Goal: Information Seeking & Learning: Compare options

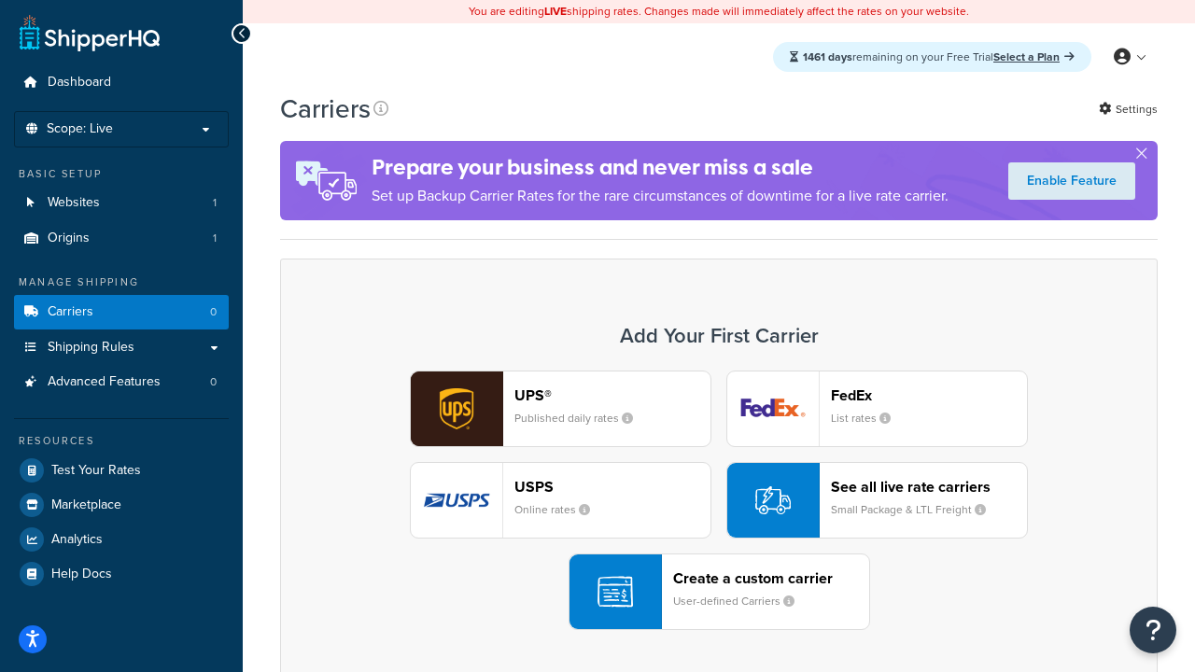
click at [719, 500] on div "UPS® Published daily rates FedEx List rates USPS Online rates See all live rate…" at bounding box center [719, 501] width 838 height 260
click at [929, 395] on header "FedEx" at bounding box center [929, 396] width 196 height 18
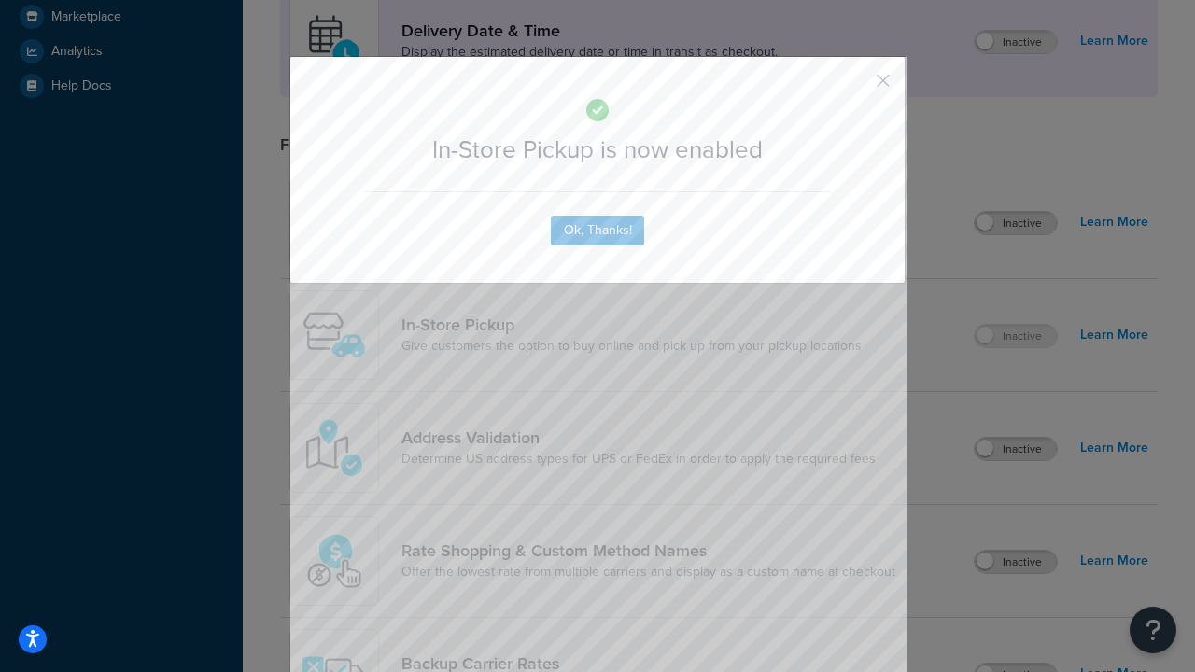
click at [855, 87] on button "button" at bounding box center [855, 87] width 5 height 5
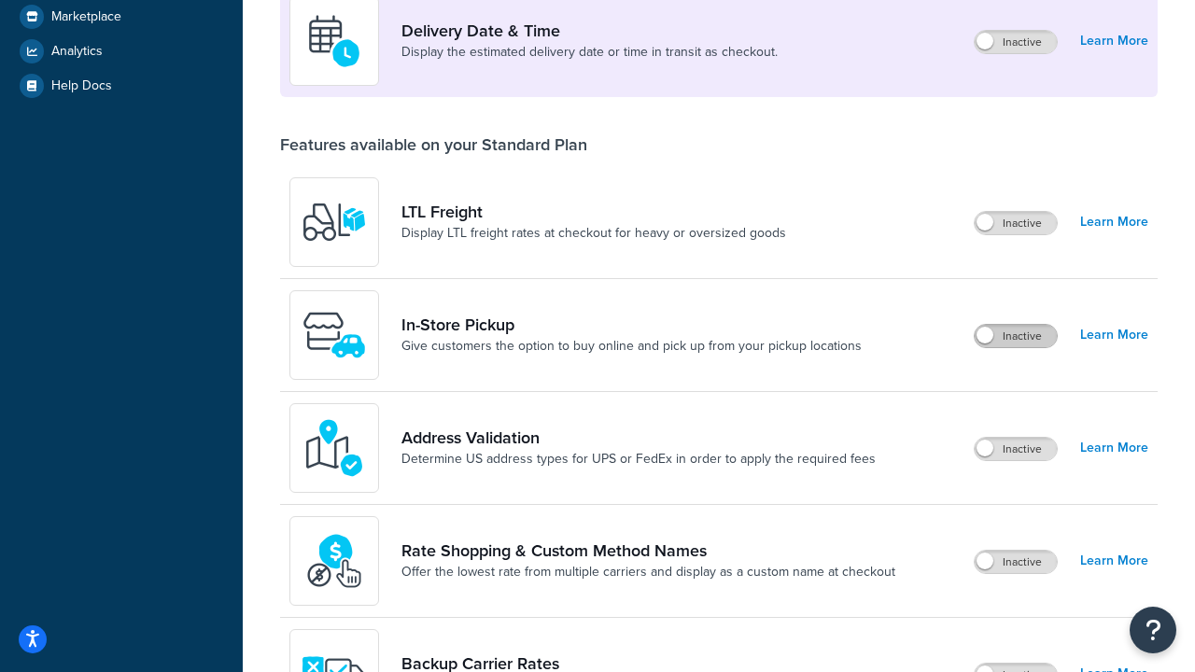
scroll to position [453, 0]
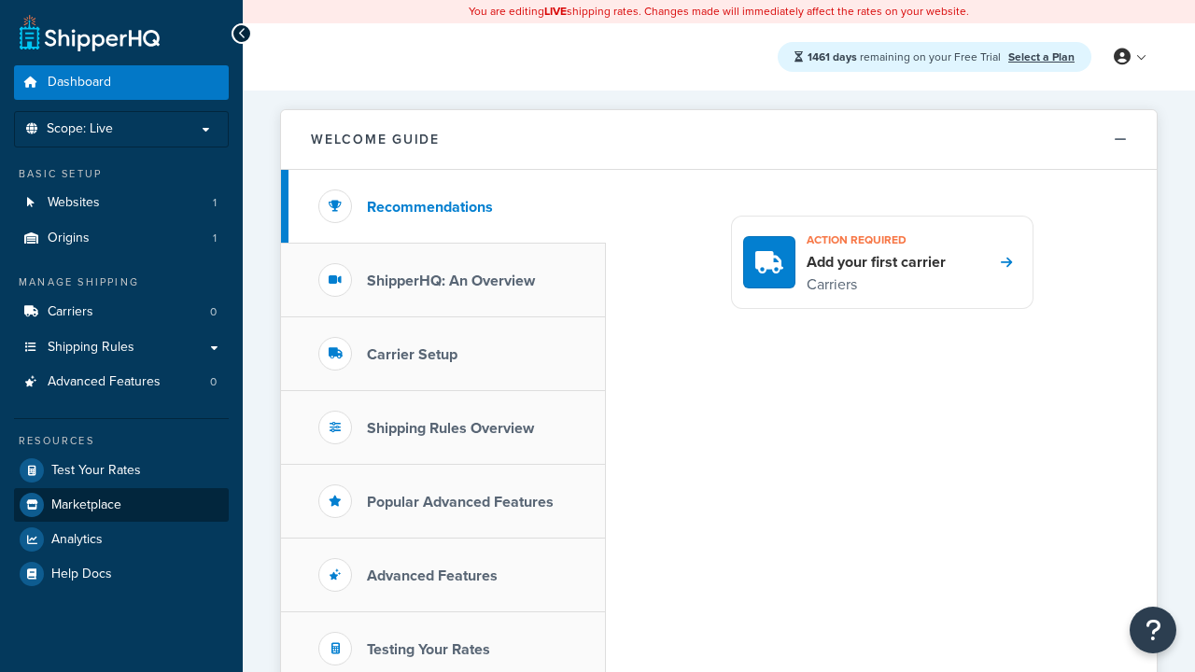
click at [86, 504] on span "Marketplace" at bounding box center [86, 506] width 70 height 16
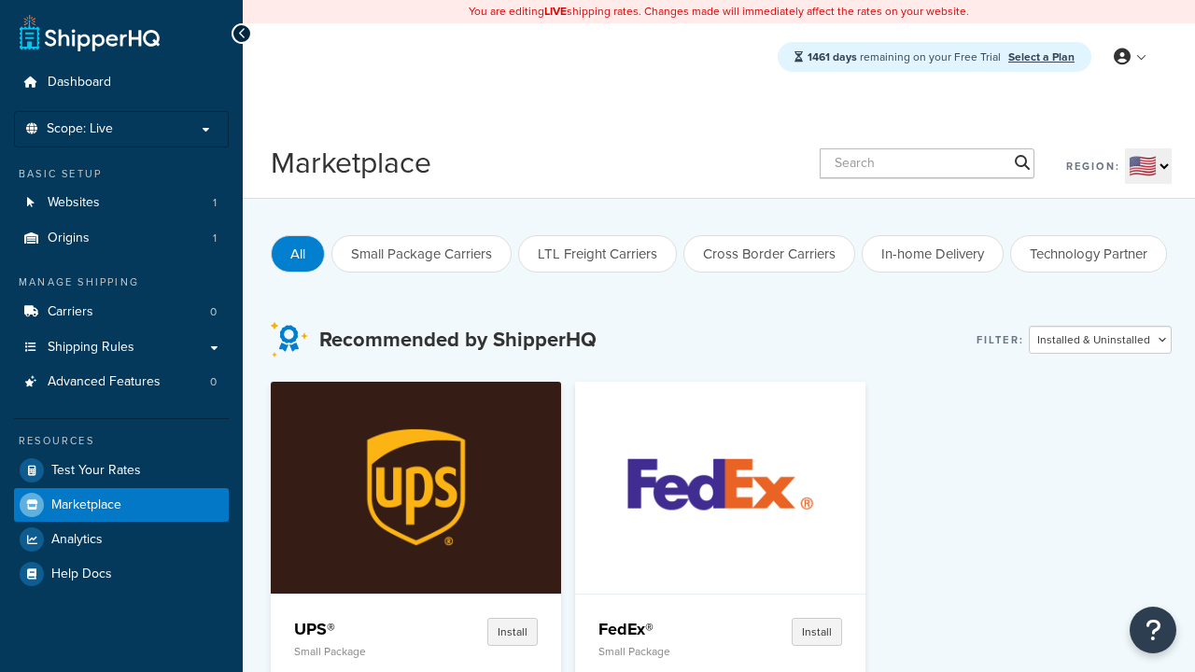
click at [356, 651] on p "Small Package" at bounding box center [356, 651] width 124 height 13
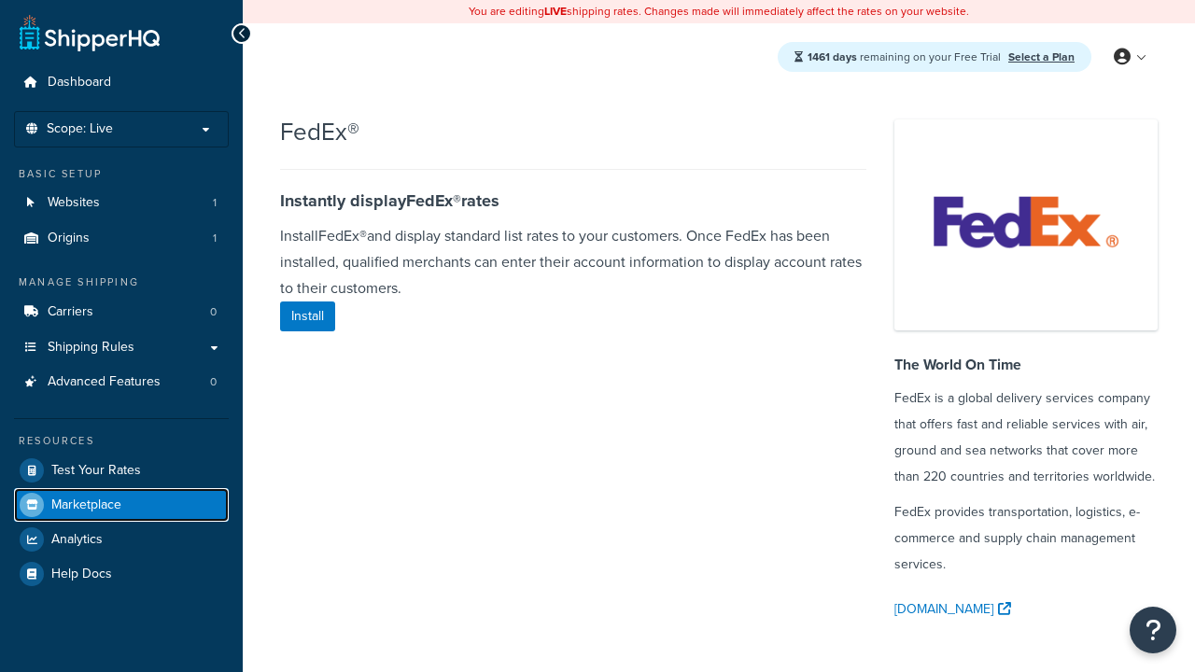
click at [86, 504] on span "Marketplace" at bounding box center [86, 506] width 70 height 16
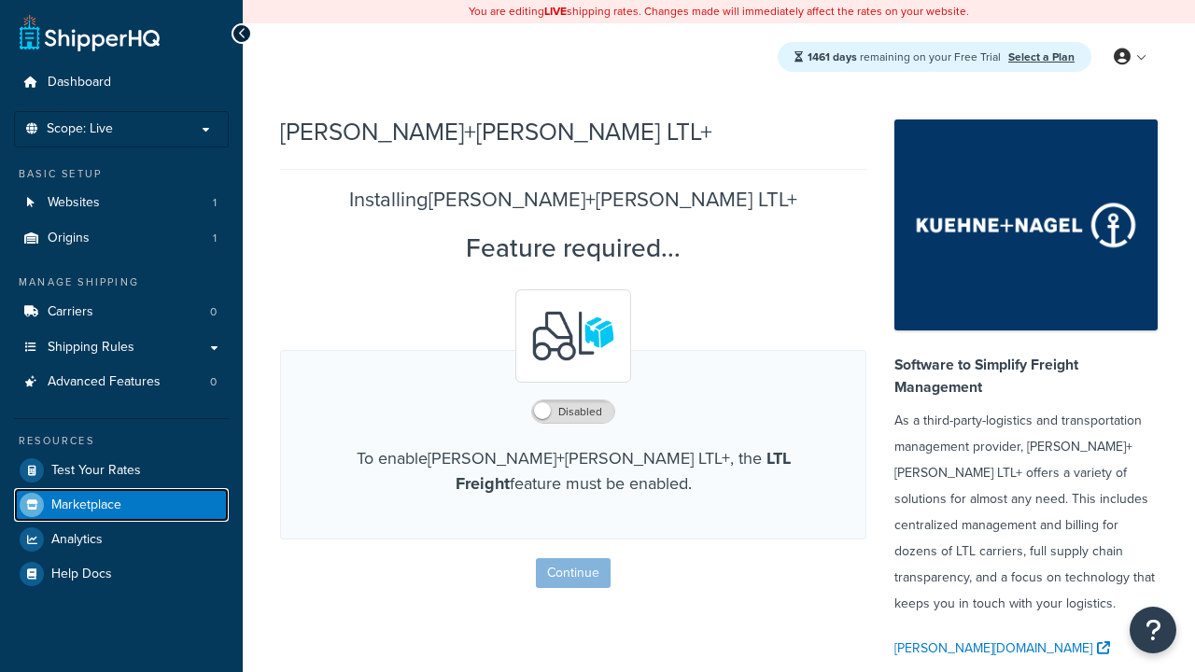
click at [86, 504] on span "Marketplace" at bounding box center [86, 506] width 70 height 16
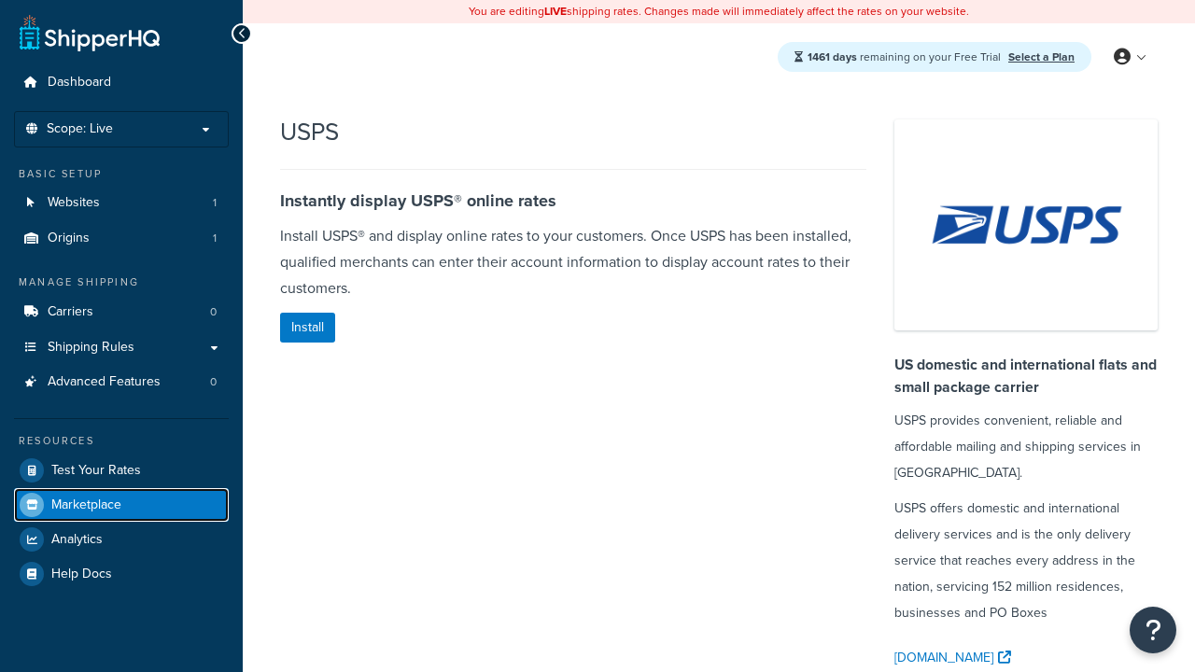
click at [86, 504] on span "Marketplace" at bounding box center [86, 506] width 70 height 16
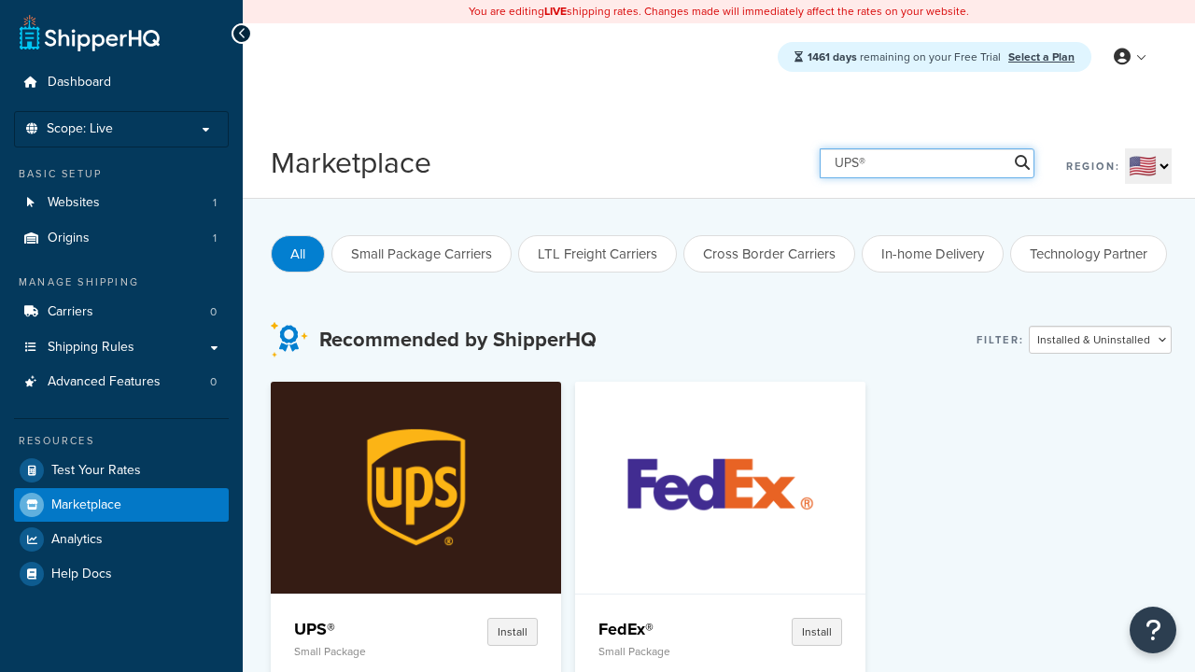
type input "UPS®"
click at [356, 628] on h4 "UPS®" at bounding box center [356, 629] width 124 height 22
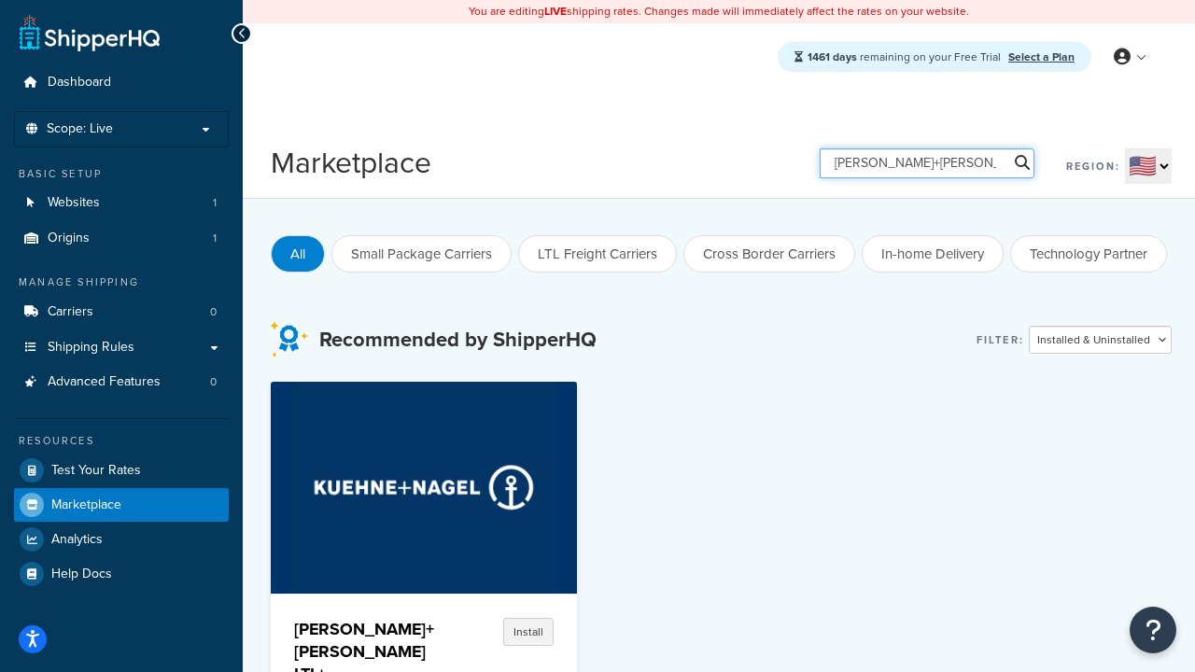
type input "[PERSON_NAME]+[PERSON_NAME] LTL+"
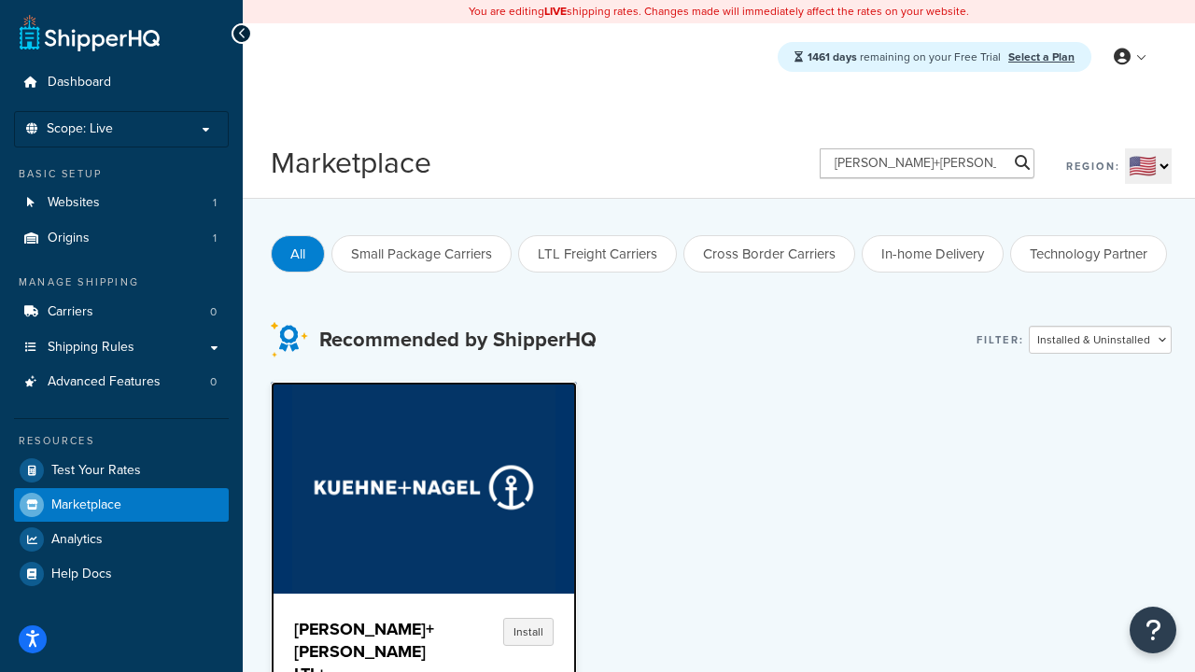
click at [356, 640] on h4 "[PERSON_NAME]+[PERSON_NAME] LTL+" at bounding box center [364, 651] width 140 height 67
